Goal: Task Accomplishment & Management: Manage account settings

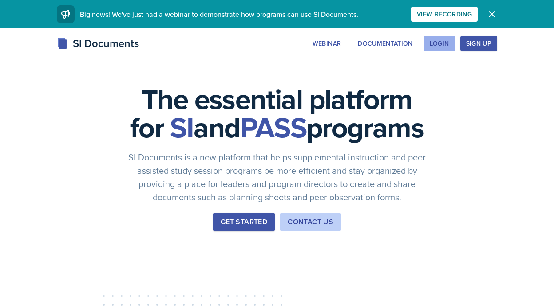
click at [447, 43] on div "Login" at bounding box center [440, 43] width 20 height 7
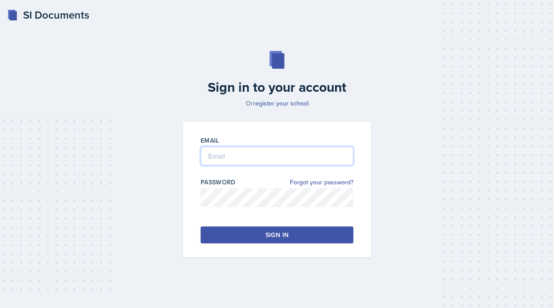
type input "[PERSON_NAME][EMAIL_ADDRESS][PERSON_NAME][DOMAIN_NAME]"
click at [239, 238] on button "Sign in" at bounding box center [277, 235] width 153 height 17
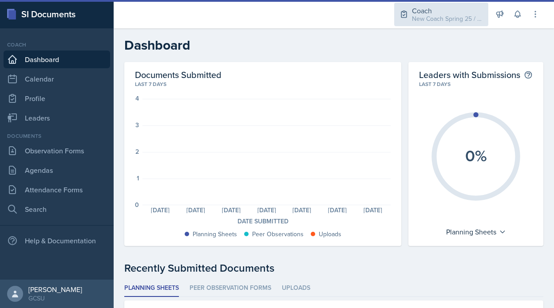
click at [421, 15] on div "New Coach Spring 25 / Spring 2025" at bounding box center [447, 18] width 71 height 9
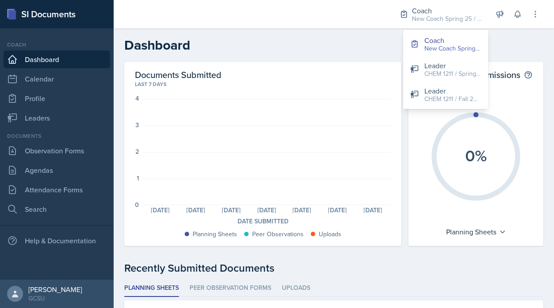
click at [363, 59] on header "Dashboard" at bounding box center [334, 45] width 440 height 34
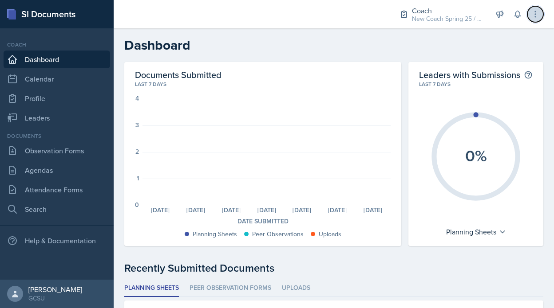
click at [539, 16] on icon at bounding box center [535, 14] width 9 height 9
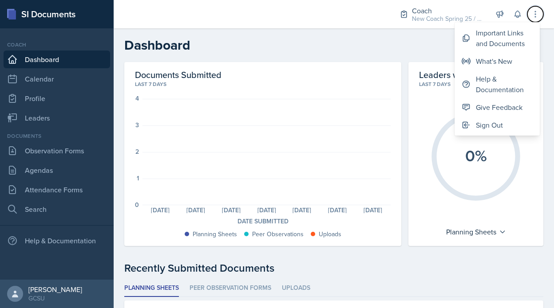
click at [389, 57] on header "Dashboard" at bounding box center [334, 45] width 440 height 34
